Goal: Transaction & Acquisition: Purchase product/service

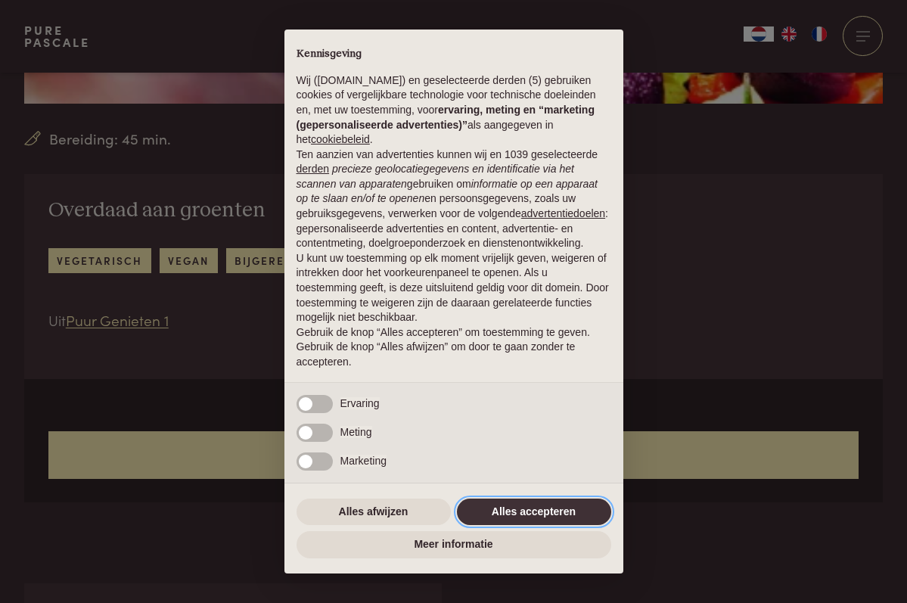
click at [512, 517] on button "Alles accepteren" at bounding box center [534, 512] width 154 height 27
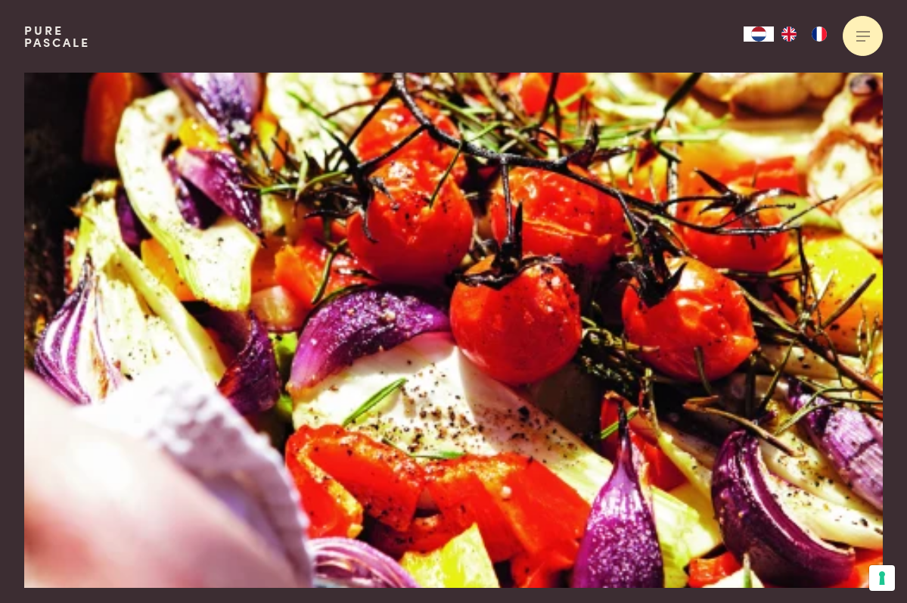
click at [869, 38] on div at bounding box center [863, 36] width 40 height 40
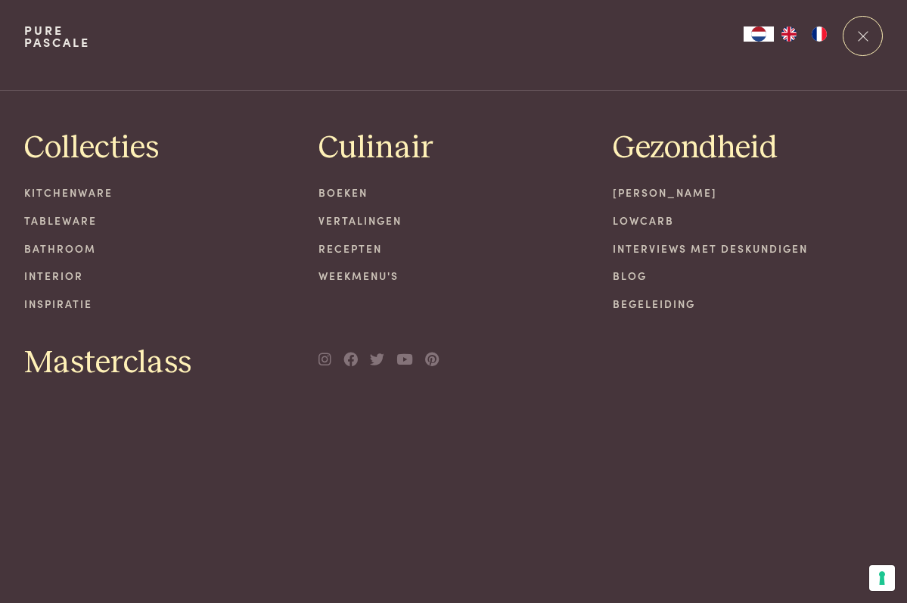
click at [657, 220] on link "Lowcarb" at bounding box center [748, 221] width 270 height 16
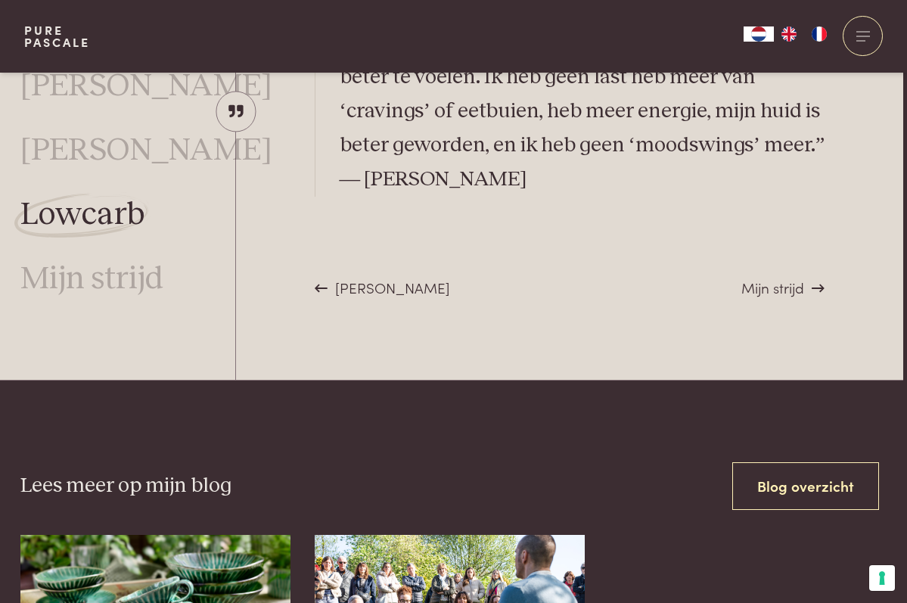
scroll to position [4558, 4]
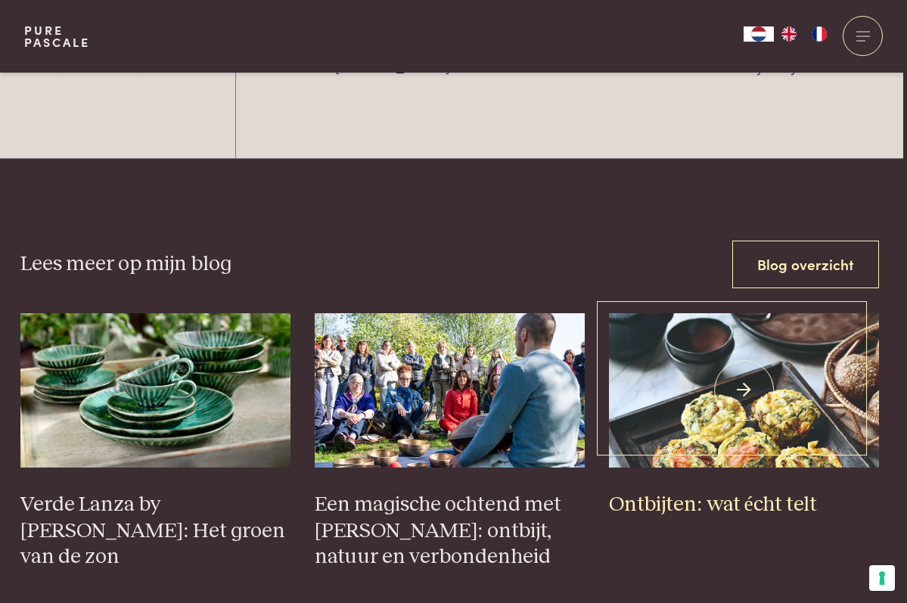
click at [722, 492] on h3 "Ontbijten: wat écht telt" at bounding box center [744, 505] width 270 height 26
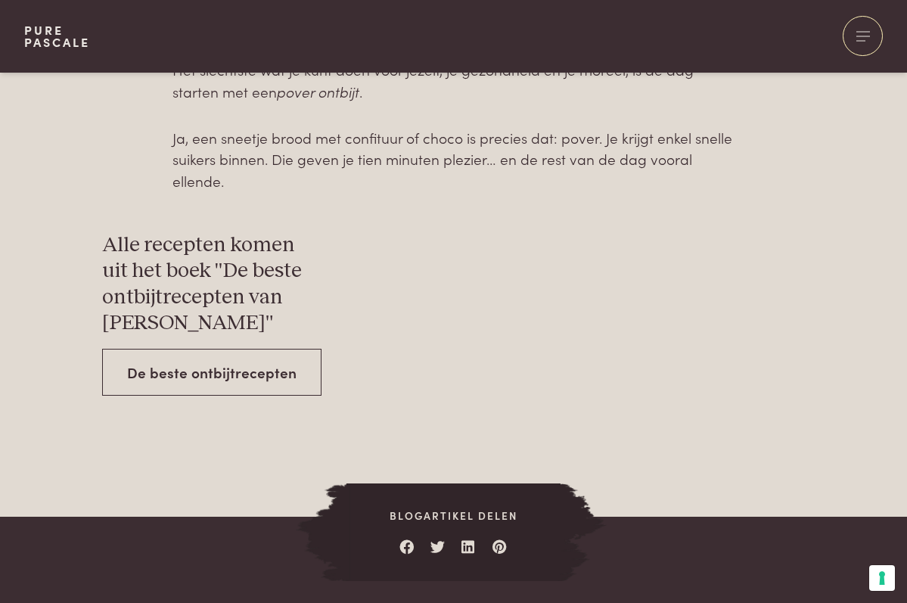
scroll to position [4936, 0]
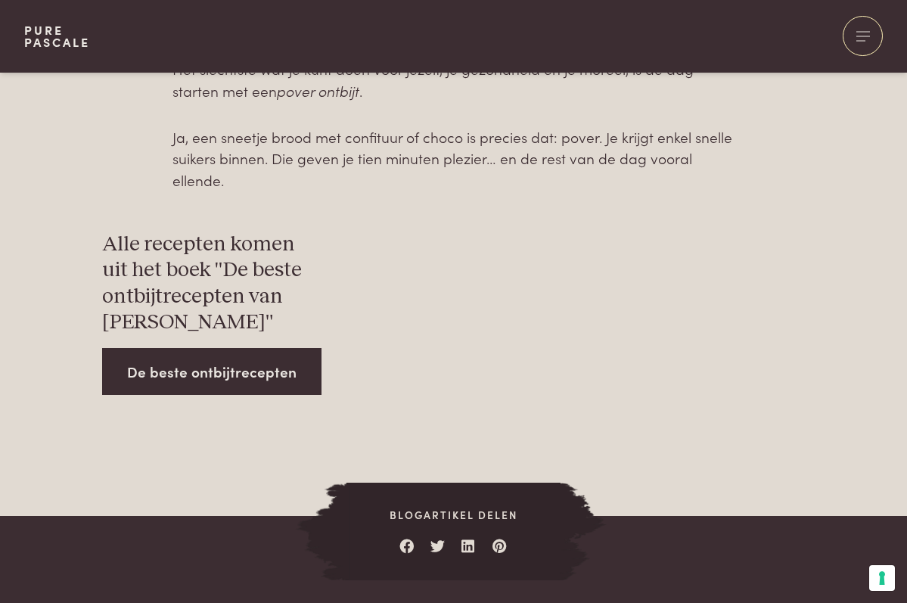
click at [268, 348] on link "De beste ontbijtrecepten" at bounding box center [211, 372] width 219 height 48
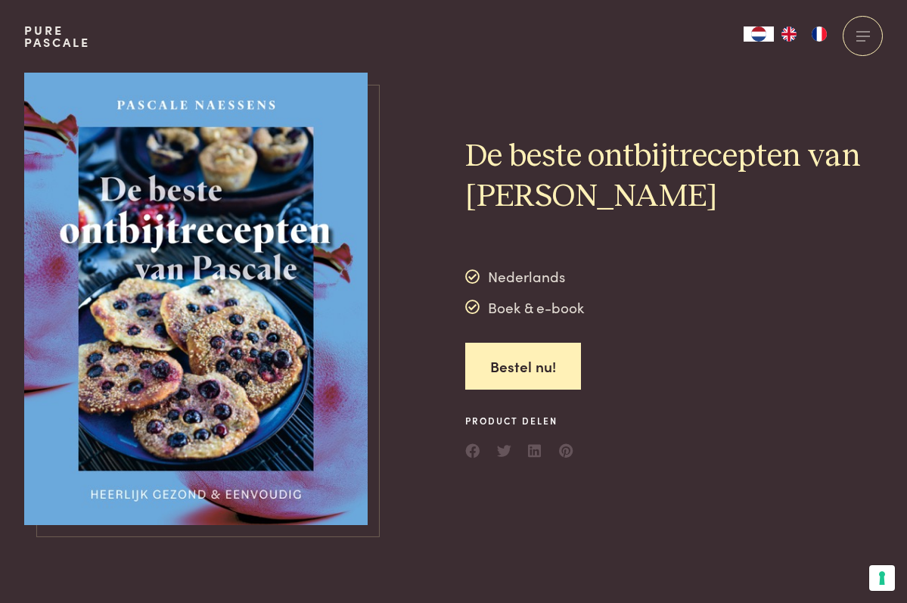
click at [312, 325] on img at bounding box center [195, 299] width 343 height 452
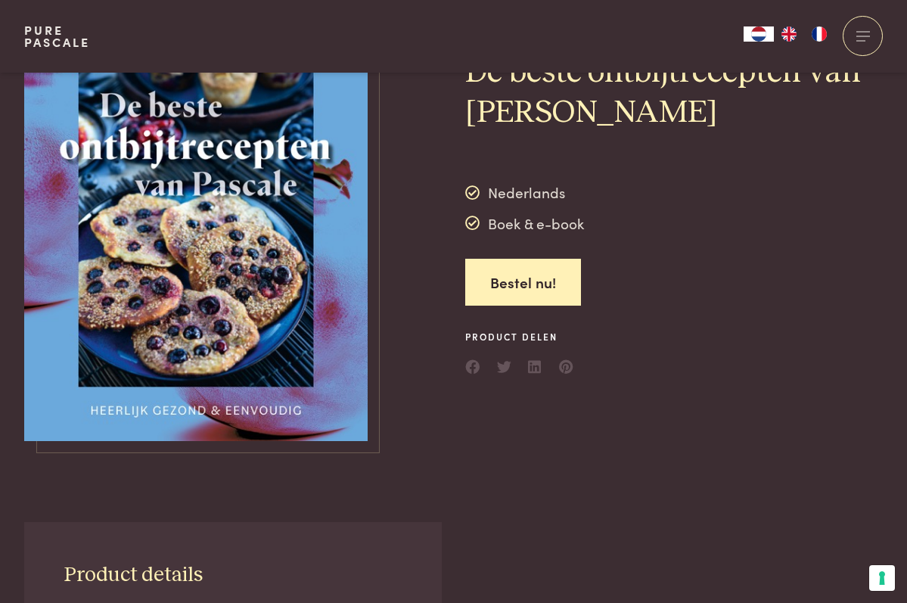
scroll to position [61, 0]
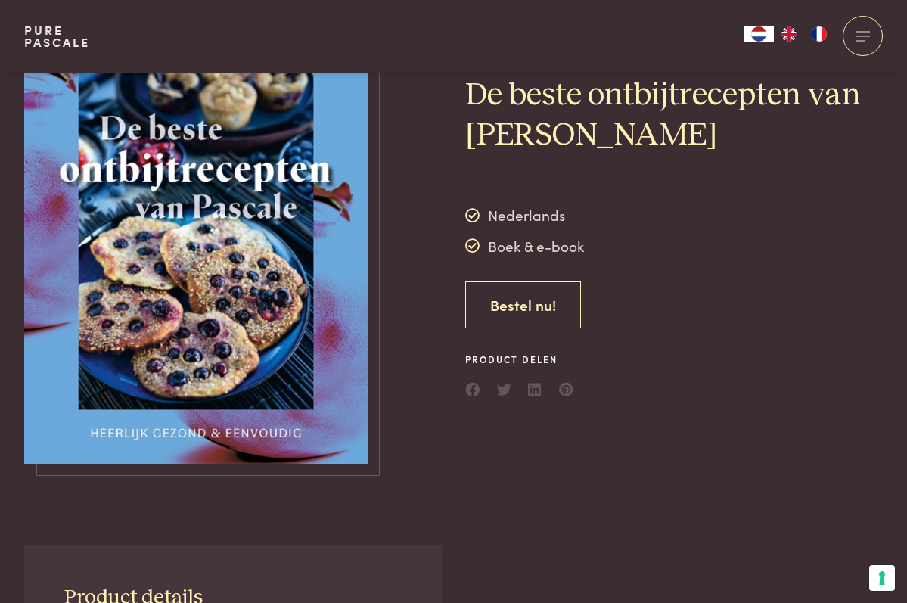
click at [503, 319] on link "Bestel nu!" at bounding box center [523, 305] width 116 height 48
